Goal: Navigation & Orientation: Find specific page/section

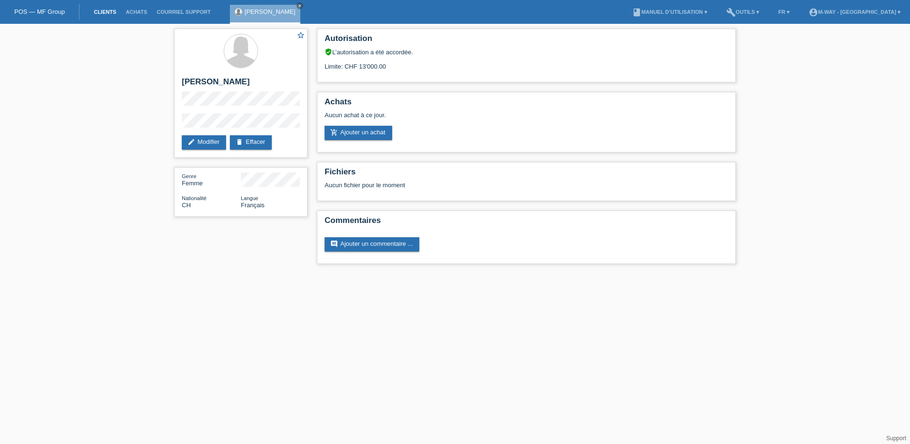
click at [99, 9] on link "Clients" at bounding box center [105, 12] width 32 height 6
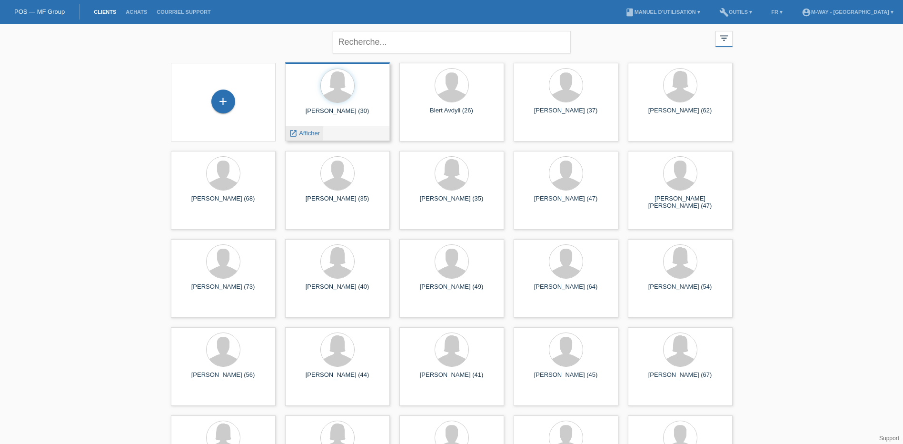
click at [312, 132] on span "Afficher" at bounding box center [309, 132] width 21 height 7
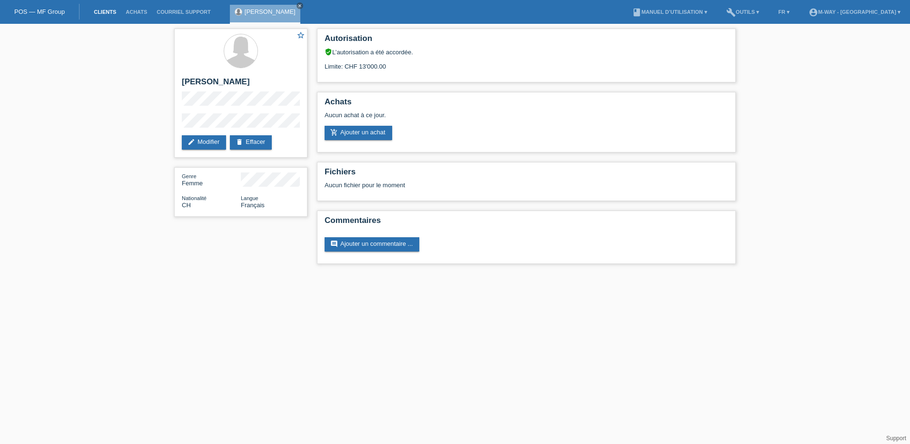
click at [106, 11] on link "Clients" at bounding box center [105, 12] width 32 height 6
